Goal: Information Seeking & Learning: Learn about a topic

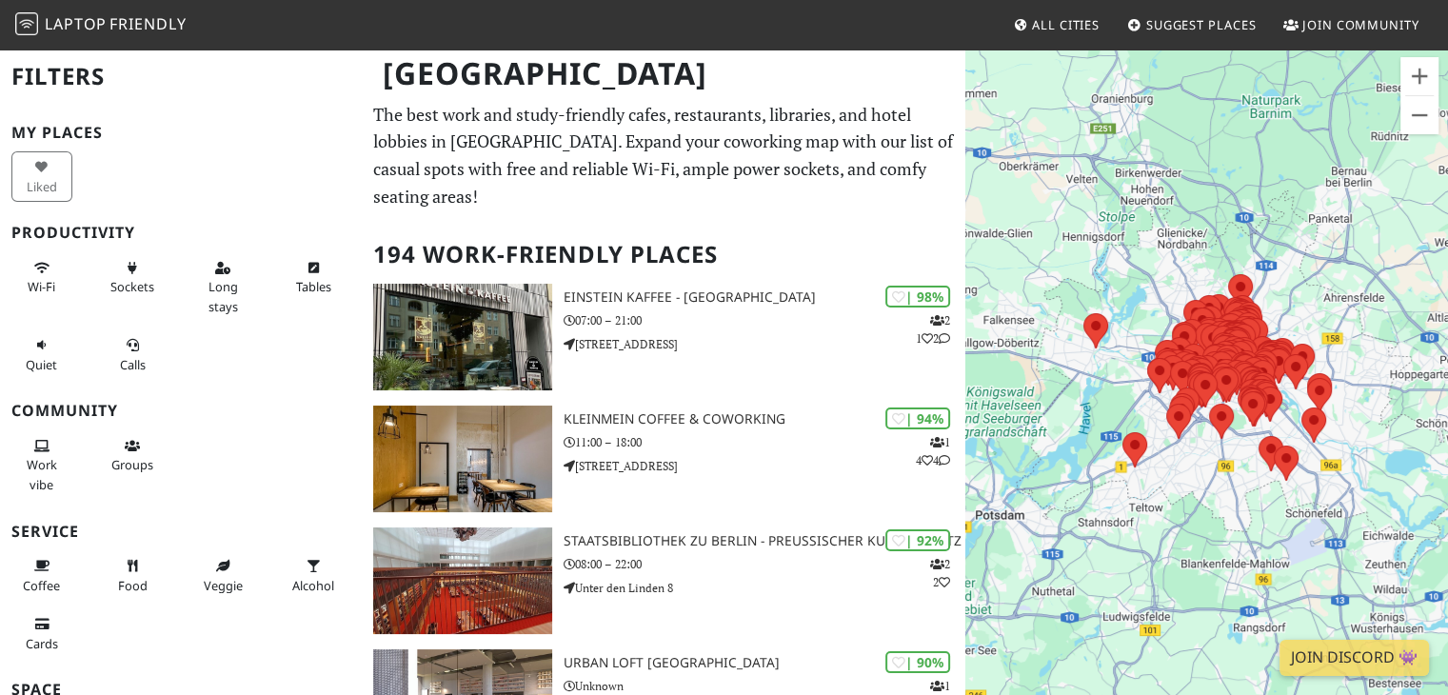
click at [96, 272] on div "Sockets" at bounding box center [135, 286] width 90 height 77
click at [135, 264] on button "Sockets" at bounding box center [132, 277] width 61 height 50
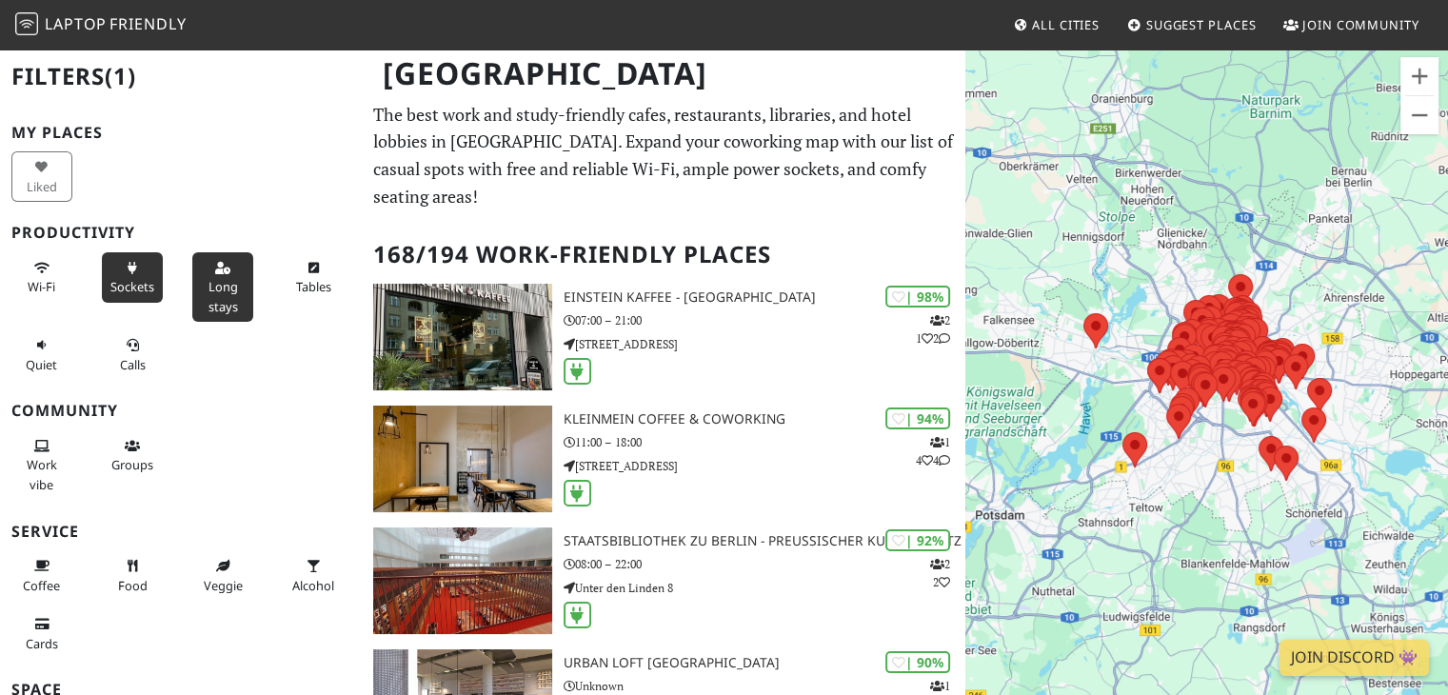
click at [208, 299] on span "Long stays" at bounding box center [223, 296] width 30 height 36
click at [46, 276] on button "Wi-Fi" at bounding box center [41, 277] width 61 height 50
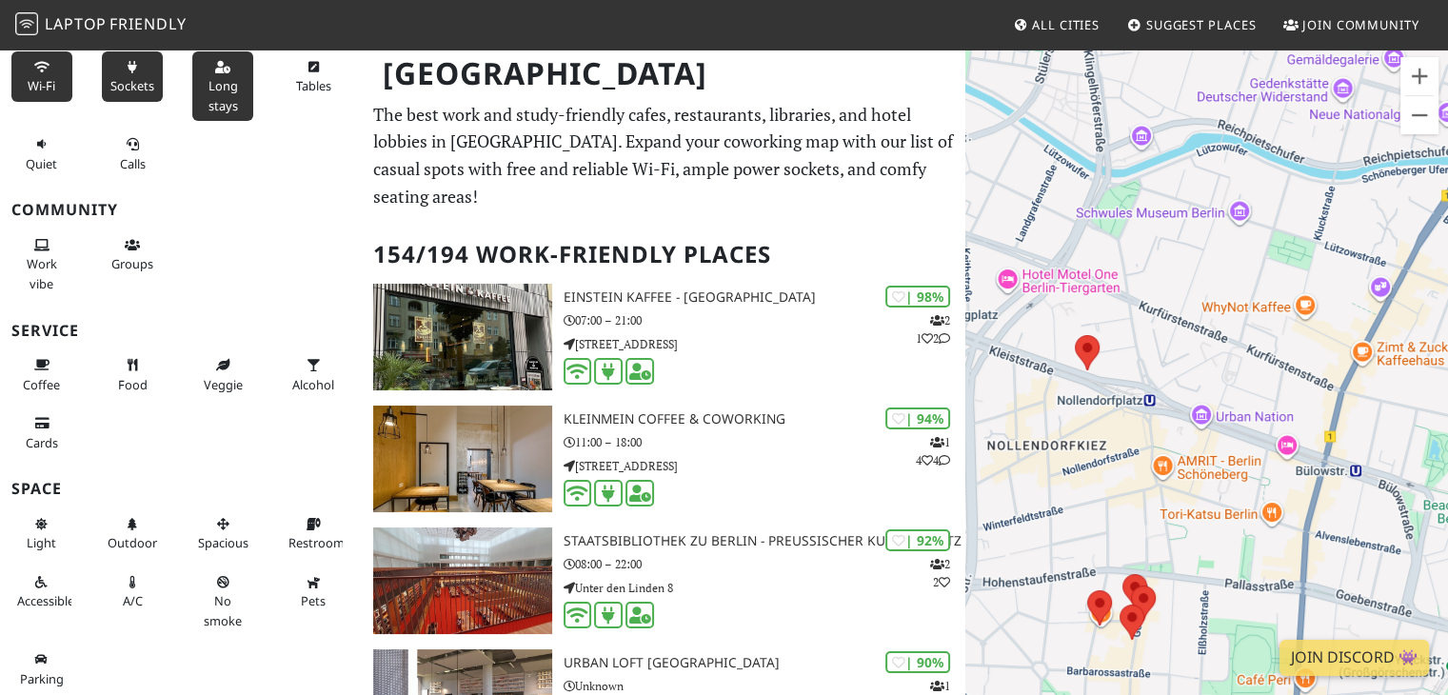
drag, startPoint x: 1292, startPoint y: 344, endPoint x: 1461, endPoint y: 556, distance: 271.6
click at [1447, 556] on html "Laptop Friendly All Cities Suggest Places Join Community [GEOGRAPHIC_DATA] Filt…" at bounding box center [724, 347] width 1448 height 695
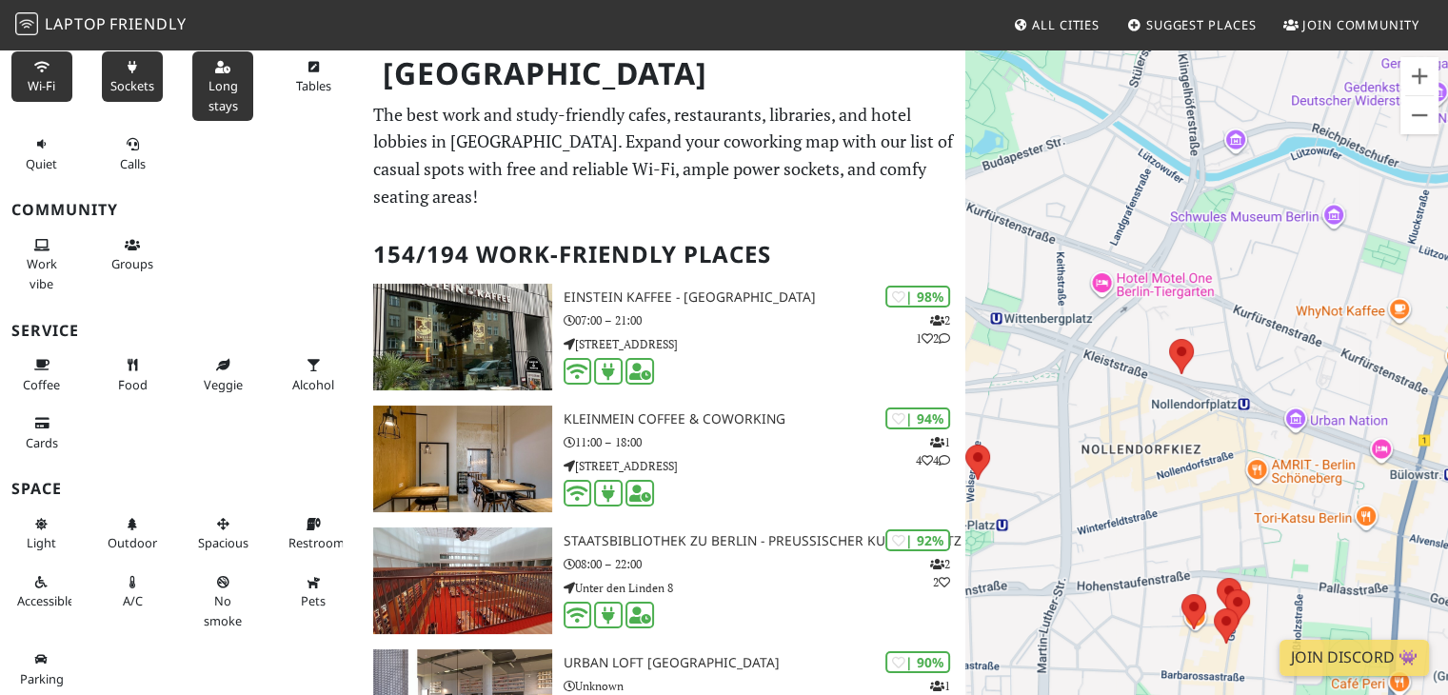
drag, startPoint x: 1111, startPoint y: 490, endPoint x: 1215, endPoint y: 499, distance: 104.1
click at [1215, 499] on div at bounding box center [1206, 395] width 483 height 695
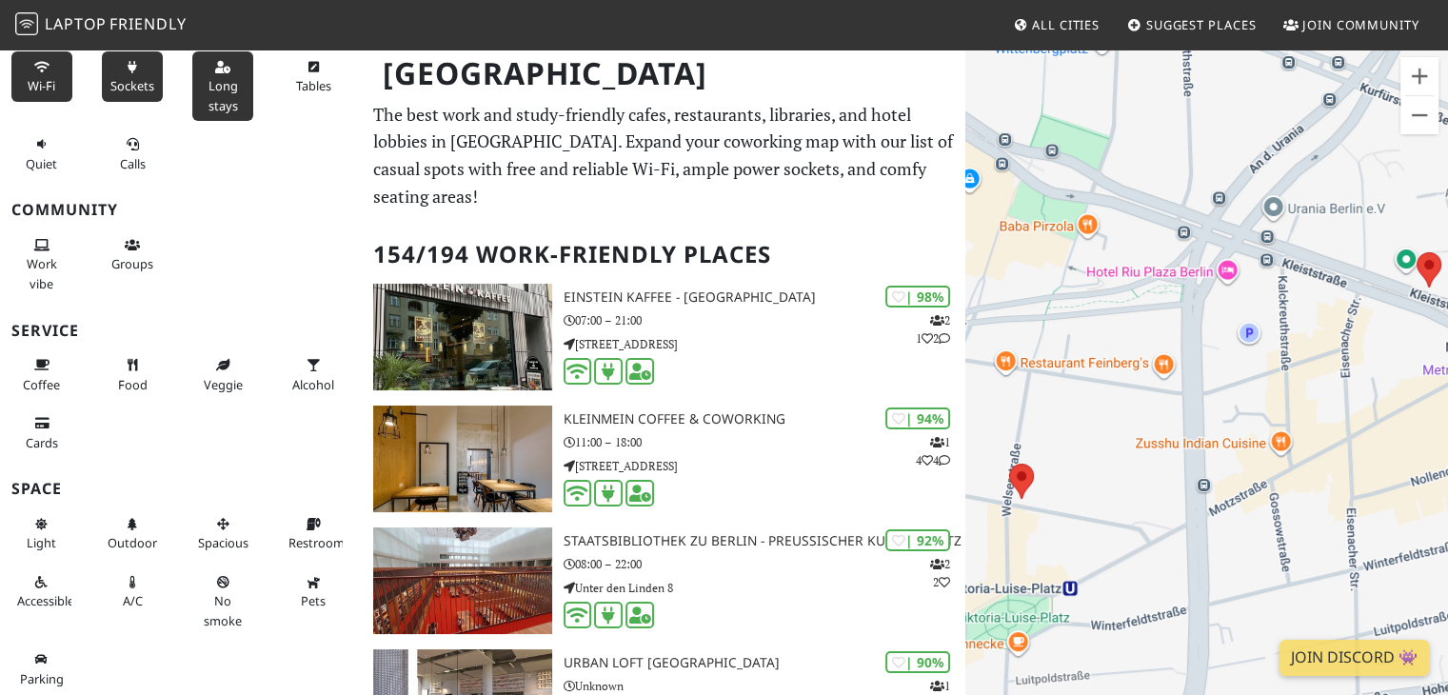
drag, startPoint x: 1112, startPoint y: 600, endPoint x: 1399, endPoint y: 489, distance: 307.9
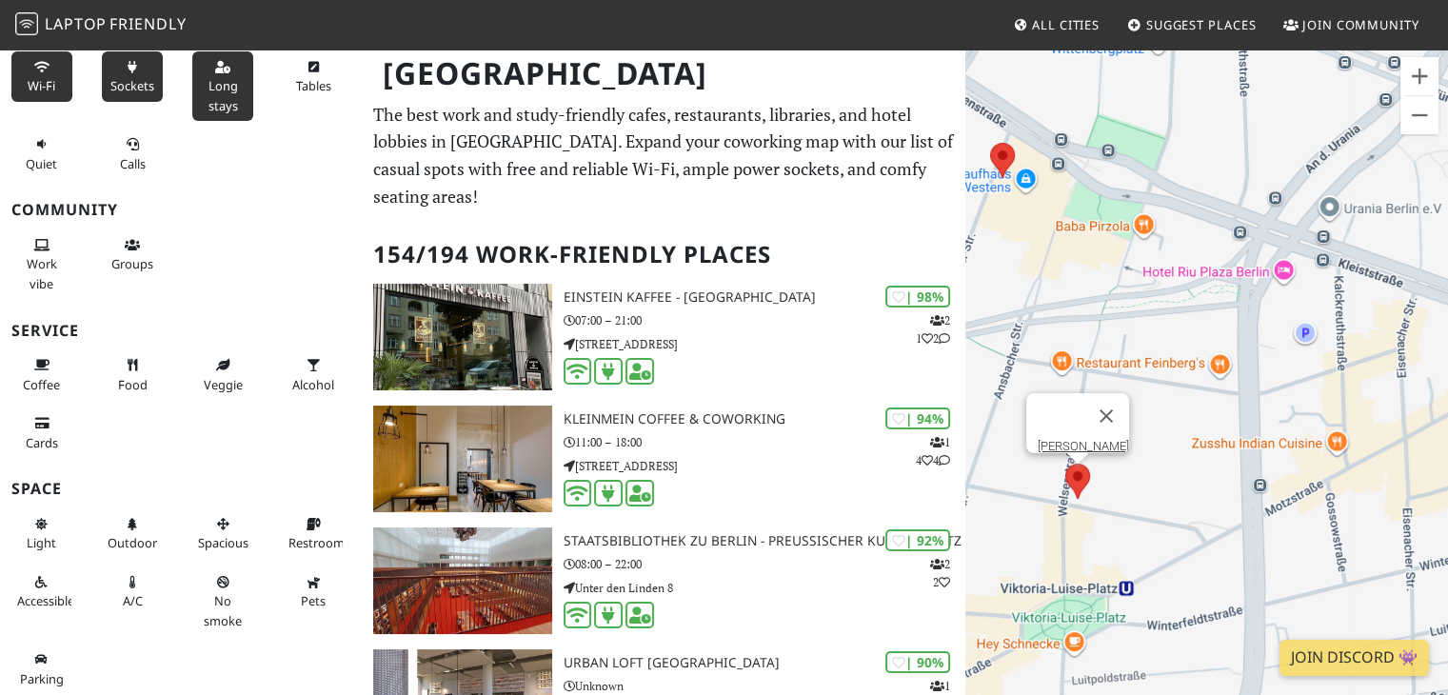
click at [1065, 464] on area at bounding box center [1065, 464] width 0 height 0
click at [1081, 439] on link "[PERSON_NAME]" at bounding box center [1083, 446] width 91 height 14
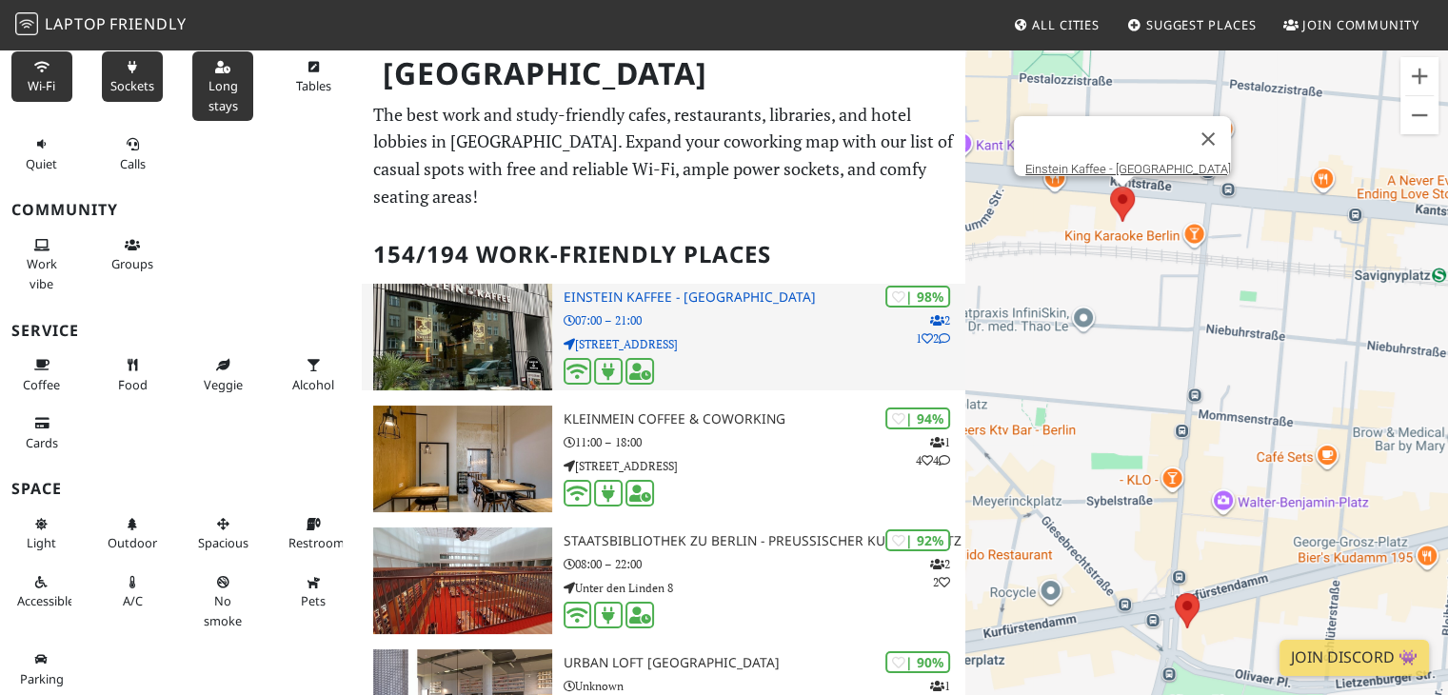
click at [462, 345] on img at bounding box center [462, 337] width 178 height 107
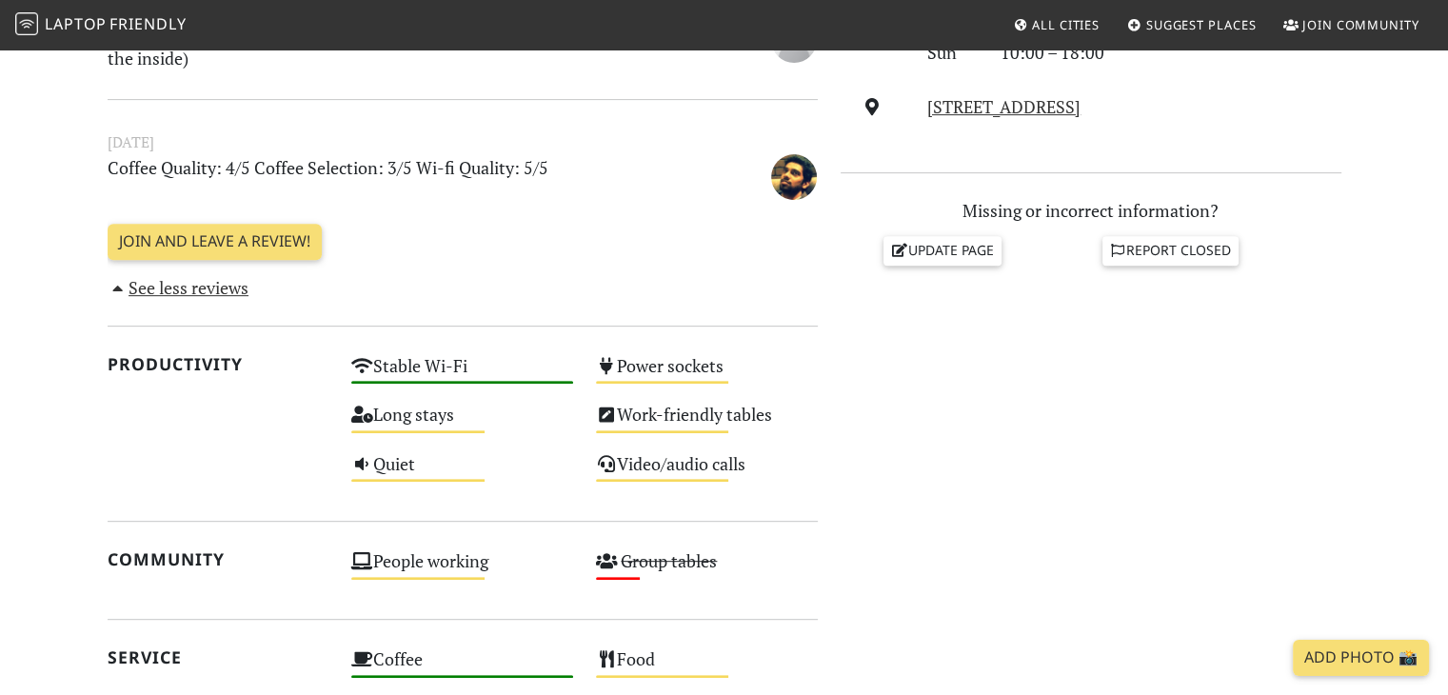
scroll to position [761, 0]
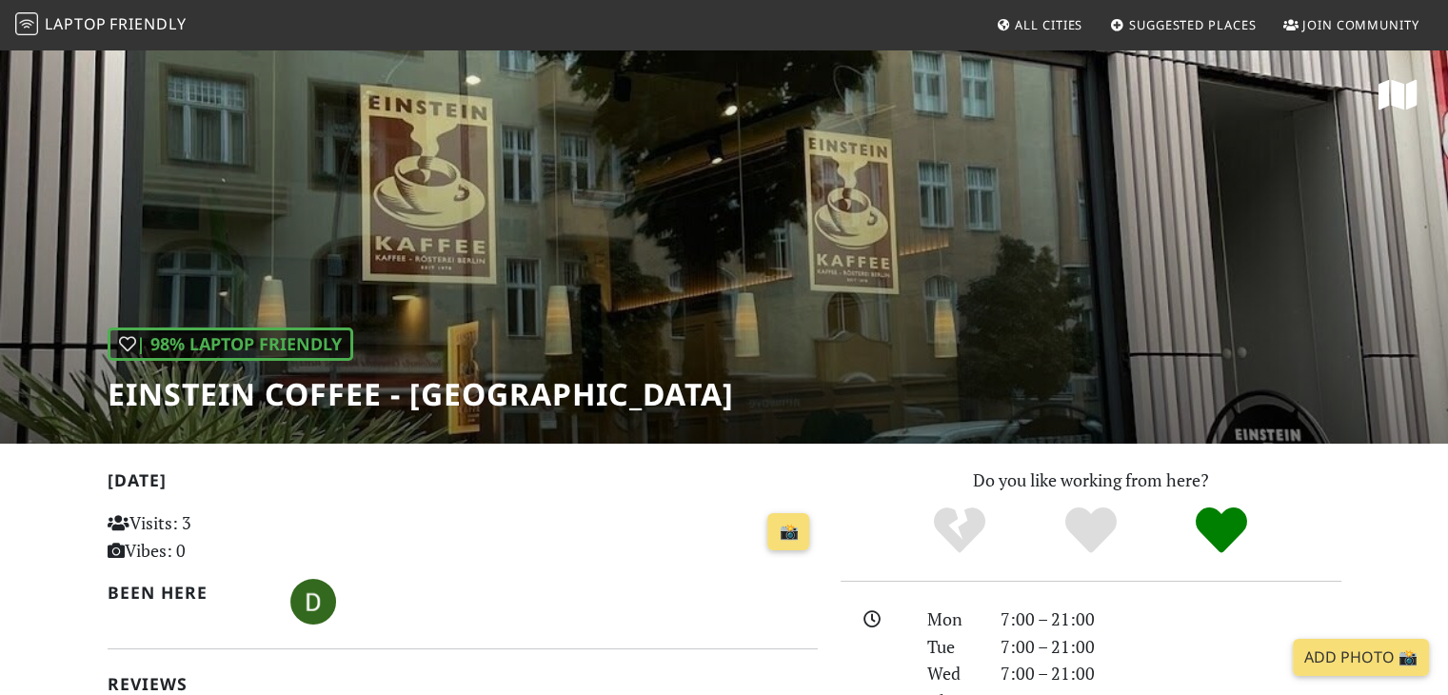
click at [909, 368] on div "| 98% Laptop Friendly Einstein Coffee - Charlottenburg" at bounding box center [724, 246] width 1448 height 396
click at [701, 390] on font "Einstein Coffee - Charlottenburg" at bounding box center [421, 393] width 626 height 41
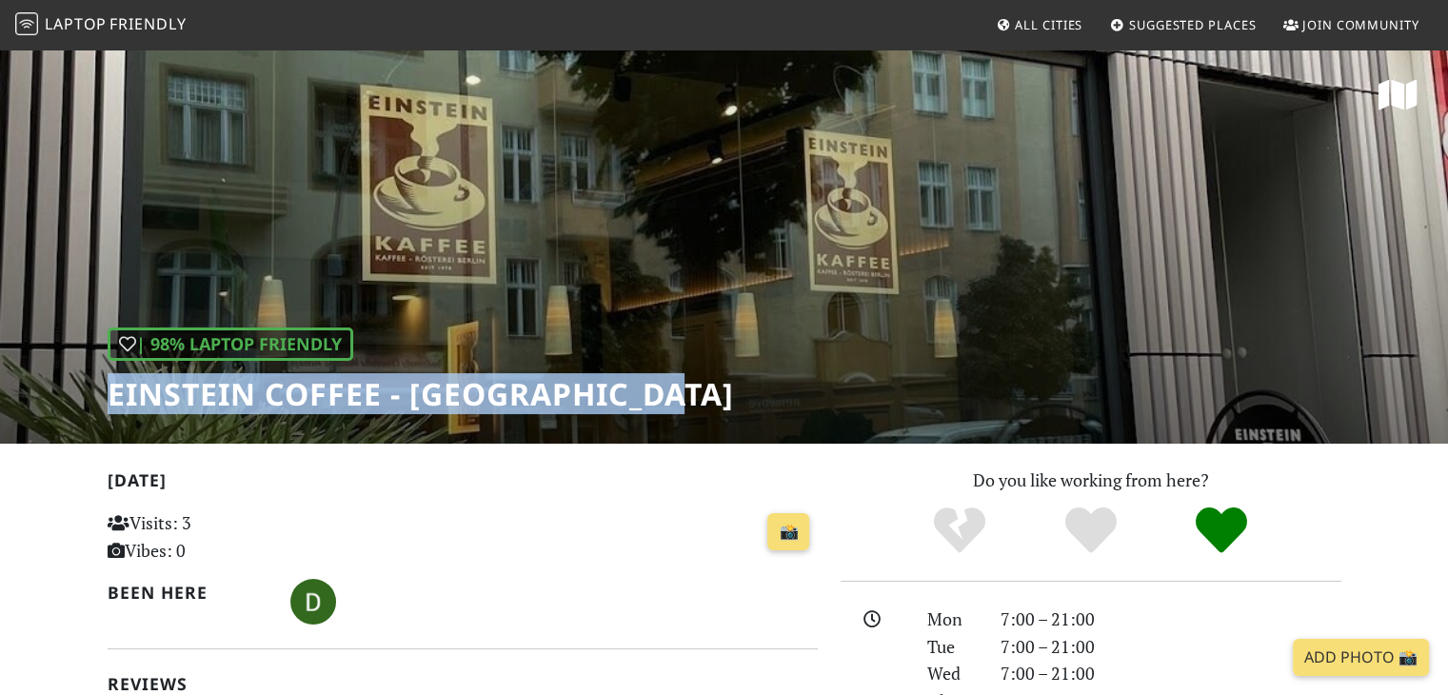
drag, startPoint x: 605, startPoint y: 400, endPoint x: 83, endPoint y: 415, distance: 522.8
click at [83, 415] on div "| 98% Laptop Friendly Einstein Coffee - Charlottenburg" at bounding box center [724, 246] width 1448 height 396
copy font "Einstein Coffee - Charlottenburg"
click at [1386, 85] on icon at bounding box center [1397, 95] width 39 height 34
